Goal: Information Seeking & Learning: Learn about a topic

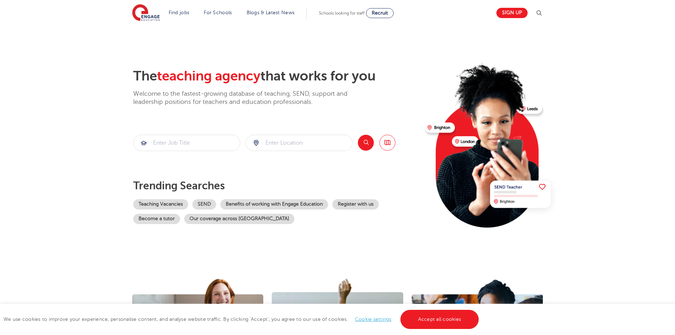
scroll to position [35, 0]
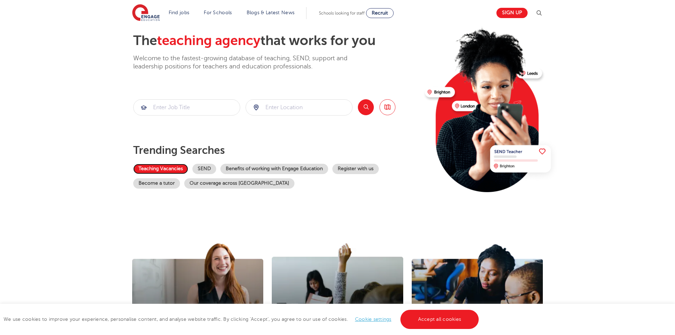
click at [167, 166] on link "Teaching Vacancies" at bounding box center [160, 169] width 55 height 10
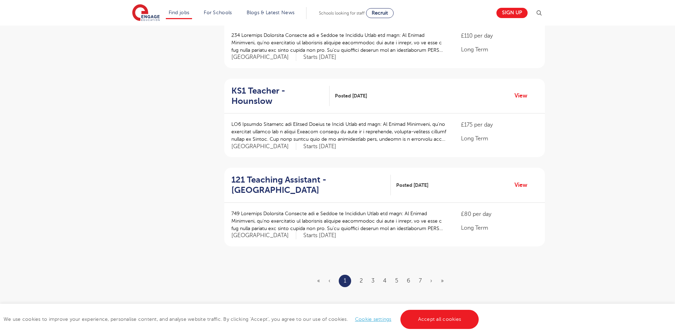
scroll to position [744, 0]
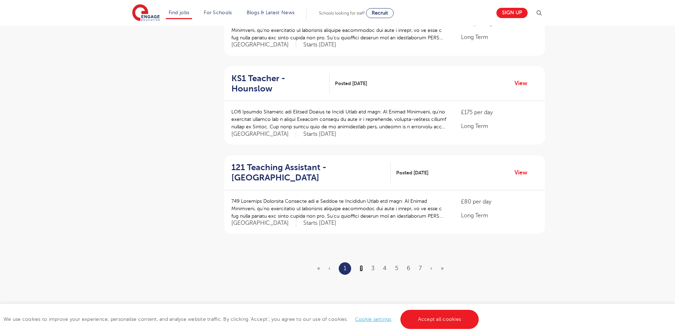
click at [361, 265] on link "2" at bounding box center [361, 268] width 3 height 6
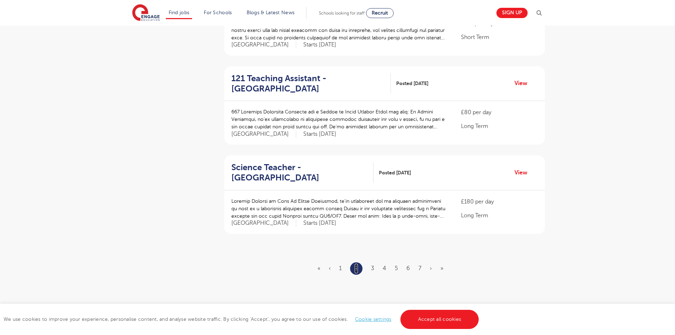
scroll to position [0, 0]
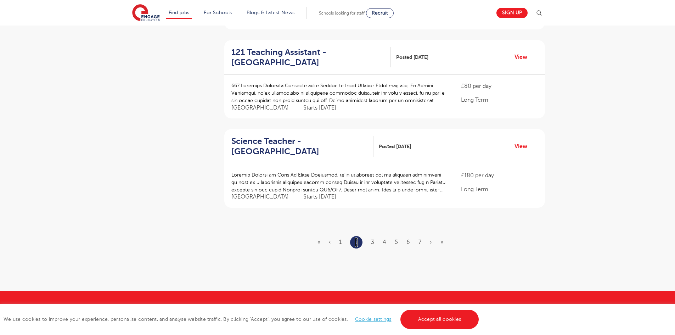
scroll to position [779, 0]
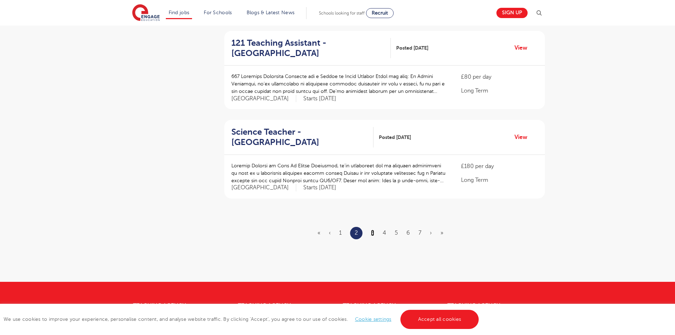
click at [371, 230] on link "3" at bounding box center [372, 233] width 3 height 6
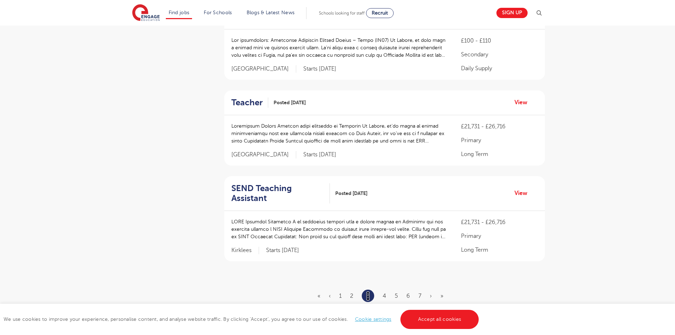
scroll to position [744, 0]
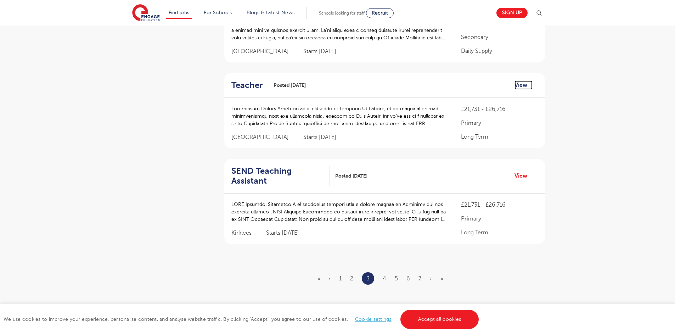
click at [522, 80] on link "View" at bounding box center [523, 84] width 18 height 9
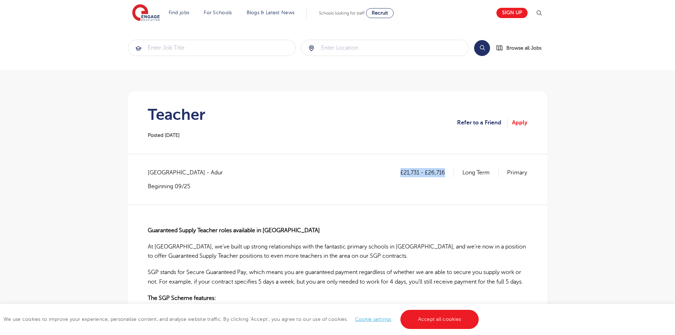
drag, startPoint x: 400, startPoint y: 174, endPoint x: 446, endPoint y: 172, distance: 46.1
click at [446, 172] on p "£21,731 - £26,716" at bounding box center [426, 172] width 53 height 9
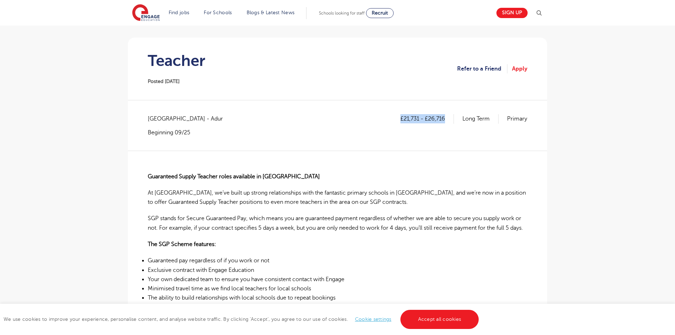
scroll to position [71, 0]
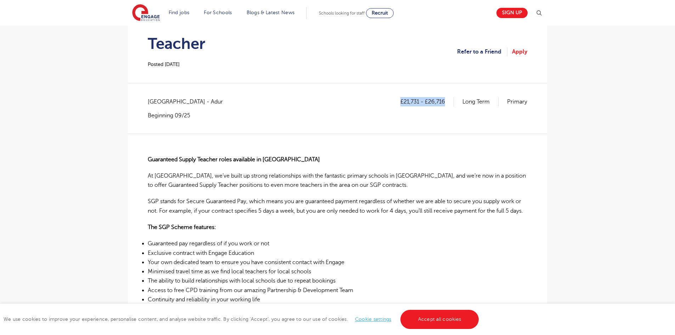
copy p "£21,731 - £26,716"
